Goal: Complete application form

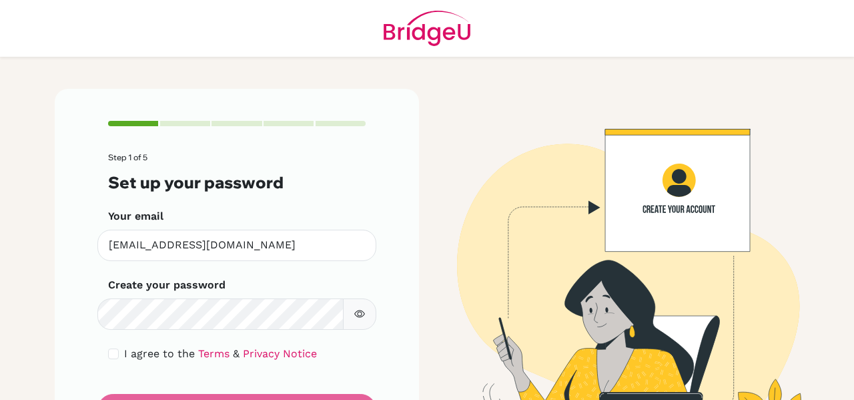
scroll to position [68, 0]
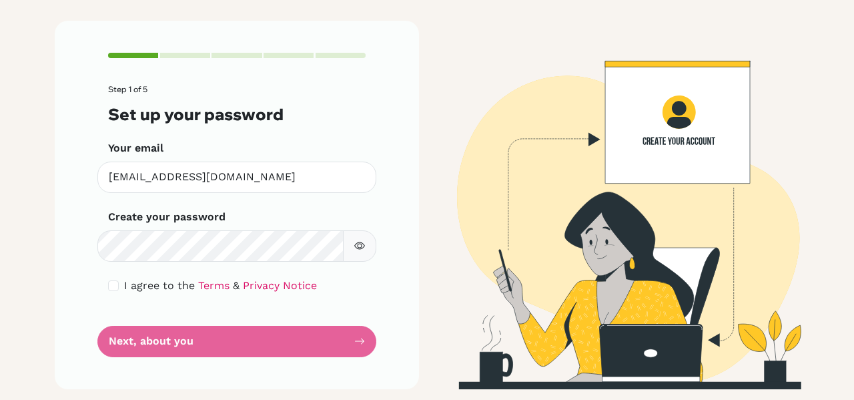
click at [360, 246] on button "button" at bounding box center [359, 245] width 33 height 31
click at [304, 337] on form "Step 1 of 5 Set up your password Your email [EMAIL_ADDRESS][DOMAIN_NAME] Invali…" at bounding box center [237, 221] width 258 height 272
click at [304, 350] on form "Step 1 of 5 Set up your password Your email [EMAIL_ADDRESS][DOMAIN_NAME] Invali…" at bounding box center [237, 221] width 258 height 272
click at [302, 344] on form "Step 1 of 5 Set up your password Your email [EMAIL_ADDRESS][DOMAIN_NAME] Invali…" at bounding box center [237, 221] width 258 height 272
click at [356, 343] on form "Step 1 of 5 Set up your password Your email [EMAIL_ADDRESS][DOMAIN_NAME] Invali…" at bounding box center [237, 221] width 258 height 272
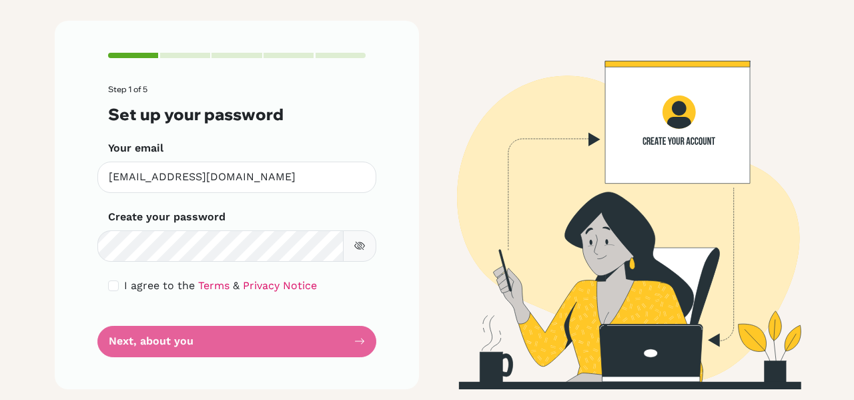
click at [347, 355] on form "Step 1 of 5 Set up your password Your email [EMAIL_ADDRESS][DOMAIN_NAME] Invali…" at bounding box center [237, 221] width 258 height 272
click at [351, 342] on form "Step 1 of 5 Set up your password Your email [EMAIL_ADDRESS][DOMAIN_NAME] Invali…" at bounding box center [237, 221] width 258 height 272
click at [108, 284] on input "checkbox" at bounding box center [113, 285] width 11 height 11
checkbox input "true"
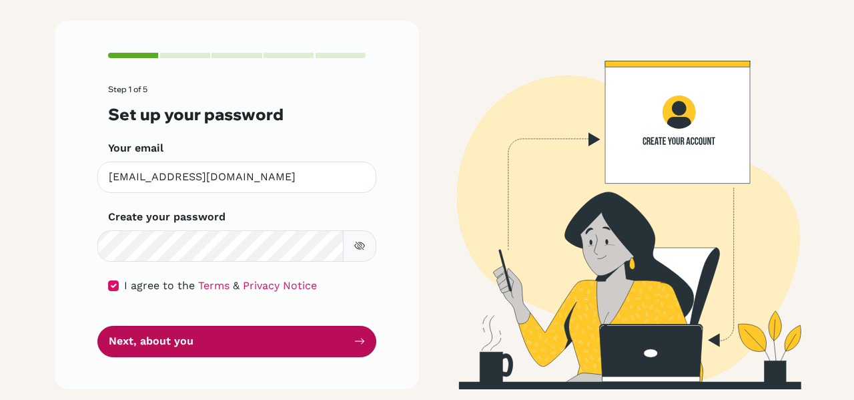
click at [327, 354] on button "Next, about you" at bounding box center [236, 341] width 279 height 31
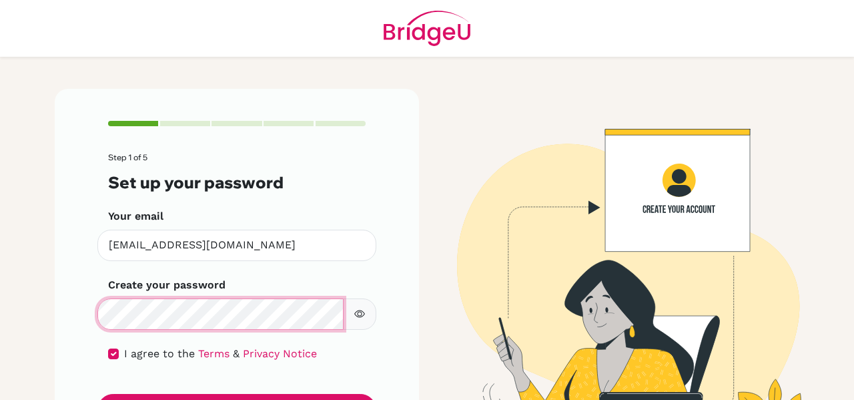
scroll to position [68, 0]
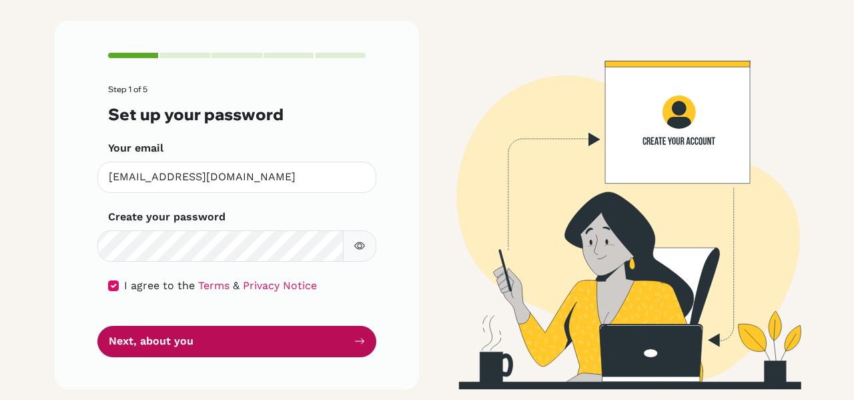
click at [293, 340] on button "Next, about you" at bounding box center [236, 341] width 279 height 31
